Goal: Contribute content: Contribute content

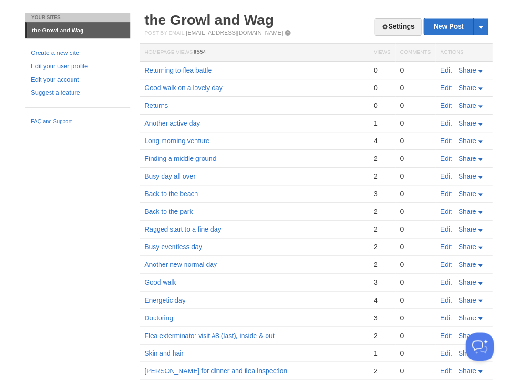
click at [444, 70] on link "Edit" at bounding box center [445, 70] width 11 height 8
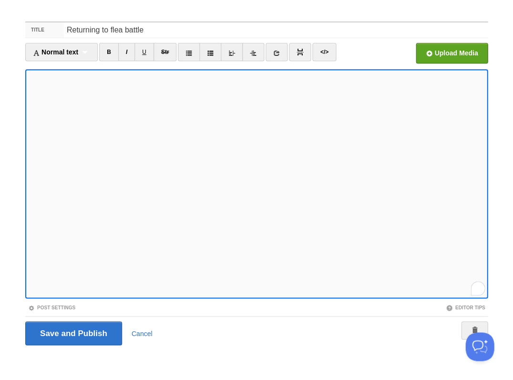
scroll to position [267, 0]
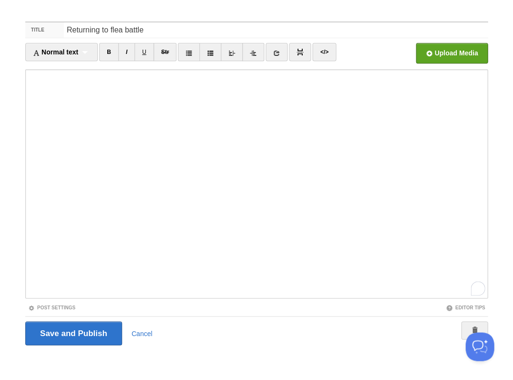
click at [66, 11] on body "Dashboard Logout Post created × Post saved × Post saved × Post saved × Post sav…" at bounding box center [256, 178] width 513 height 403
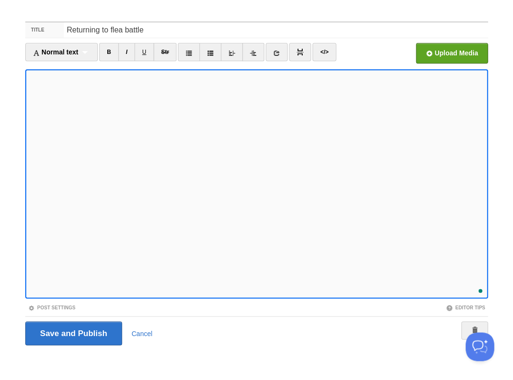
scroll to position [293, 0]
click at [450, 57] on input "file" at bounding box center [164, 55] width 722 height 49
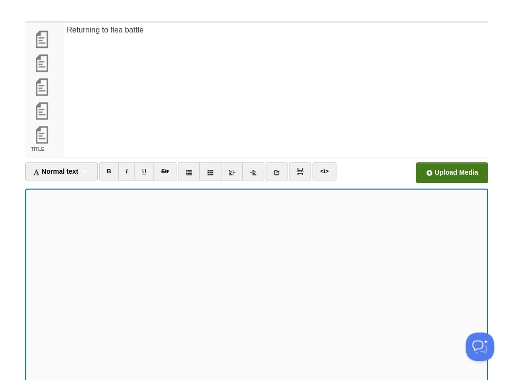
scroll to position [141, 0]
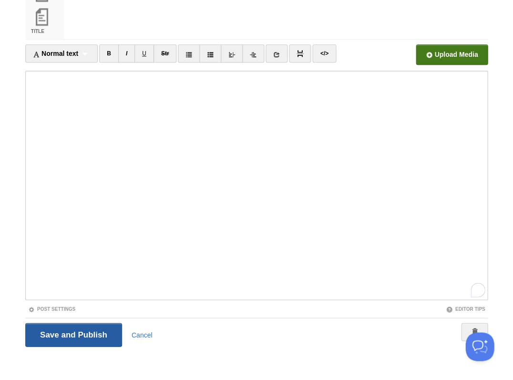
click at [82, 330] on input "Save and Publish" at bounding box center [73, 334] width 97 height 24
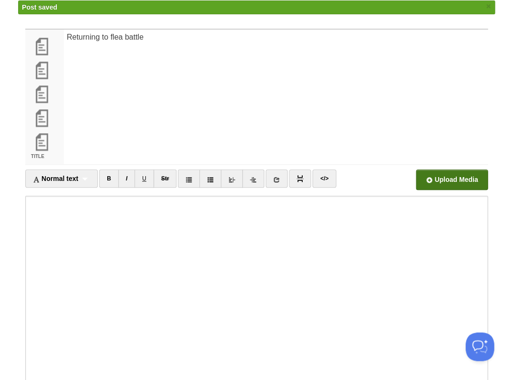
scroll to position [35, 0]
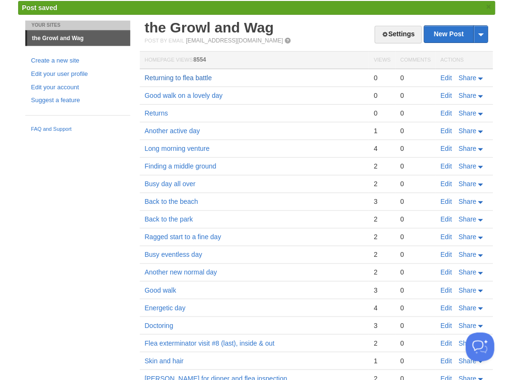
click at [176, 77] on link "Returning to flea battle" at bounding box center [177, 78] width 67 height 8
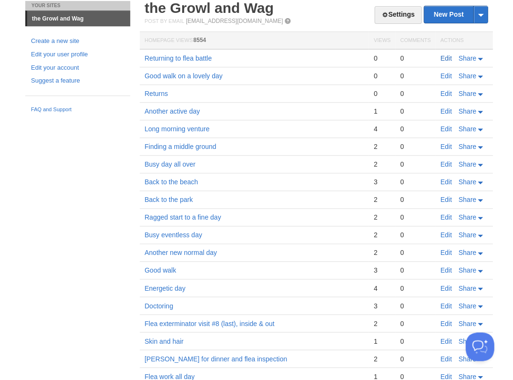
click at [448, 56] on link "Edit" at bounding box center [445, 58] width 11 height 8
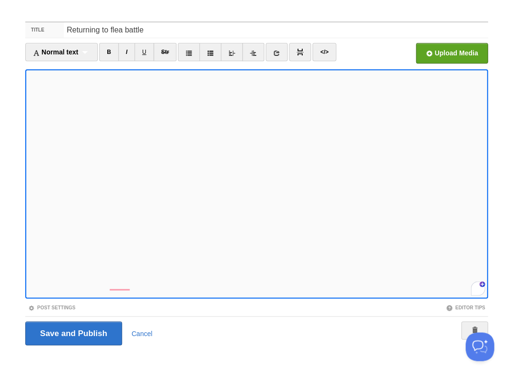
scroll to position [355, 0]
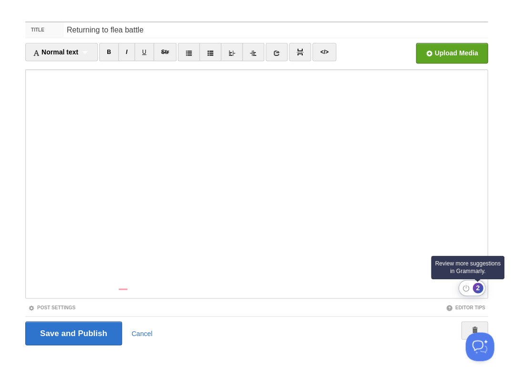
click at [476, 288] on div "2" at bounding box center [478, 287] width 10 height 10
